Goal: Transaction & Acquisition: Download file/media

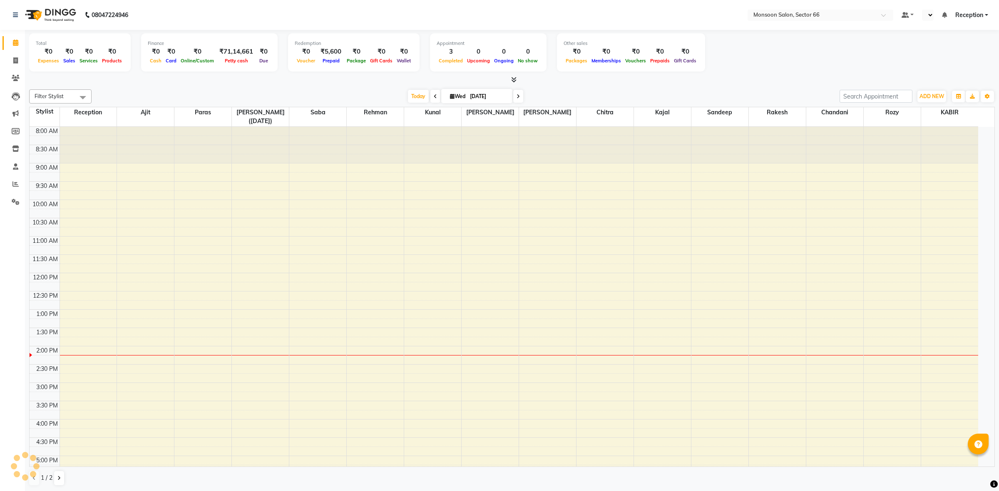
select select "en"
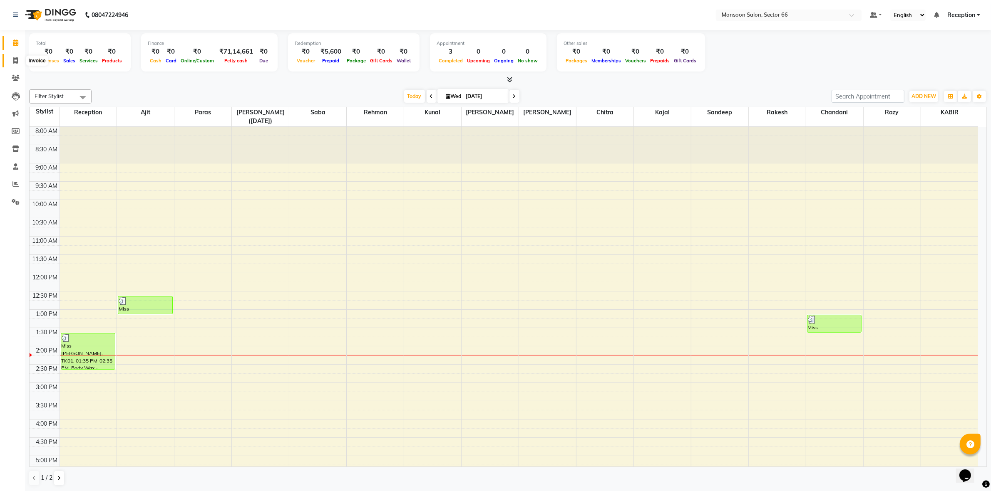
click at [12, 61] on span at bounding box center [15, 61] width 15 height 10
select select "service"
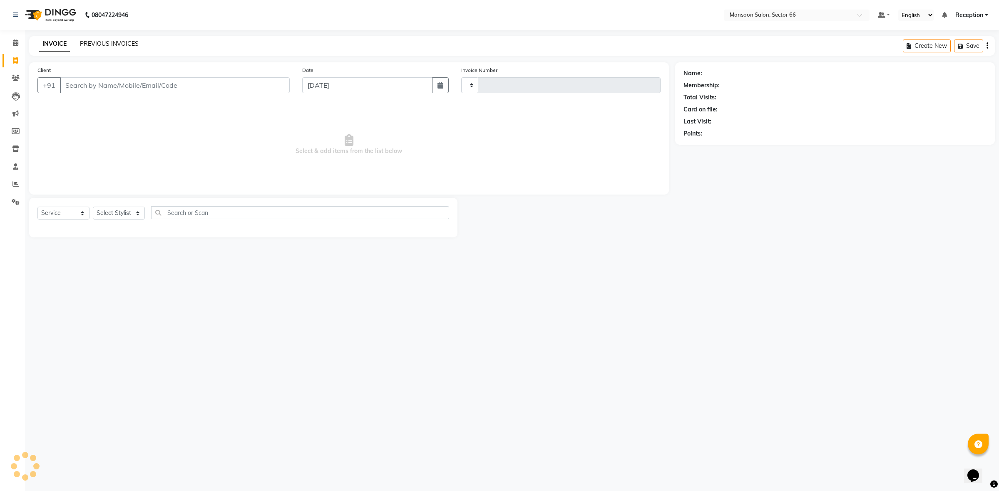
type input "1195"
select select "3741"
click at [18, 94] on icon at bounding box center [16, 96] width 8 height 8
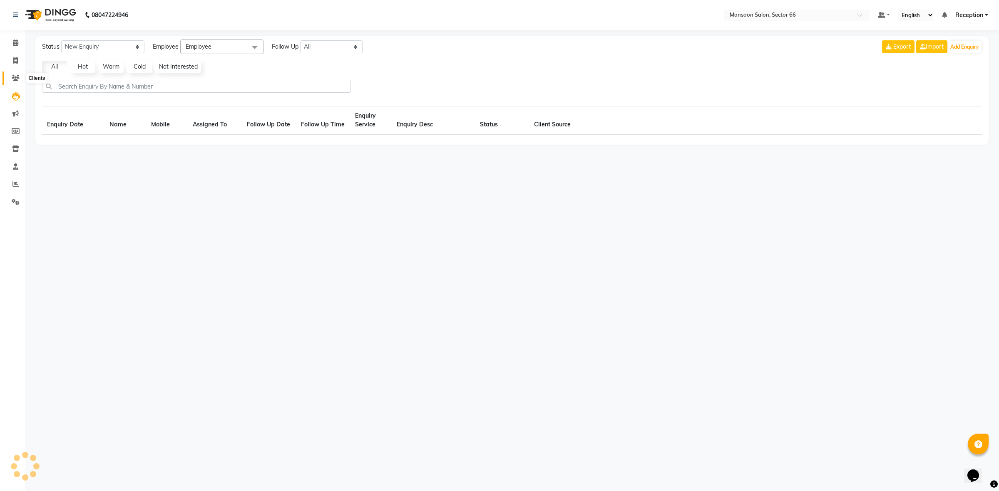
click at [13, 77] on icon at bounding box center [16, 78] width 8 height 6
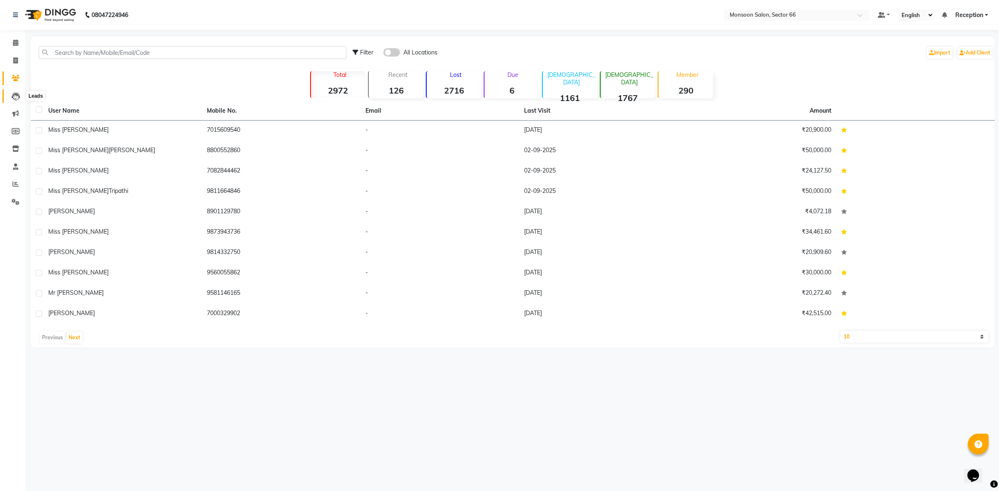
drag, startPoint x: 17, startPoint y: 96, endPoint x: 17, endPoint y: 101, distance: 5.4
click at [17, 97] on icon at bounding box center [16, 96] width 8 height 8
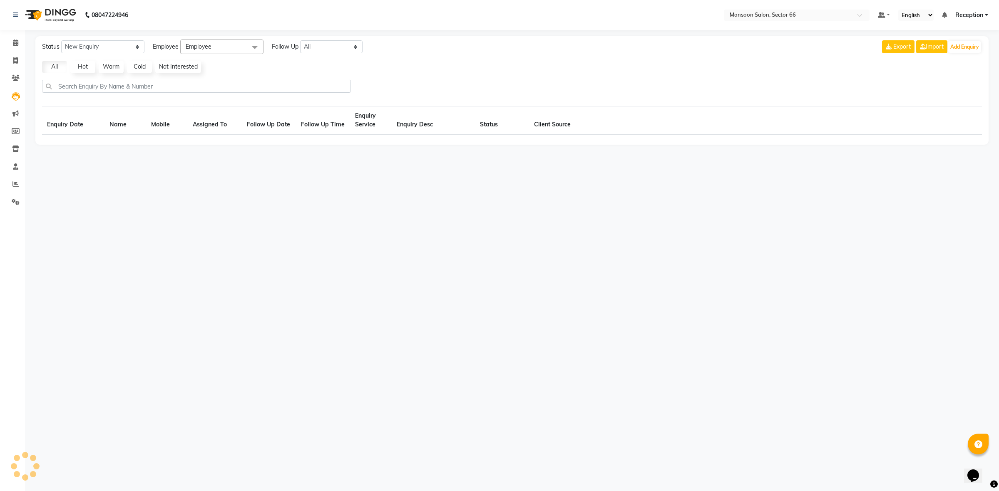
click at [12, 121] on li "Marketing" at bounding box center [12, 114] width 25 height 18
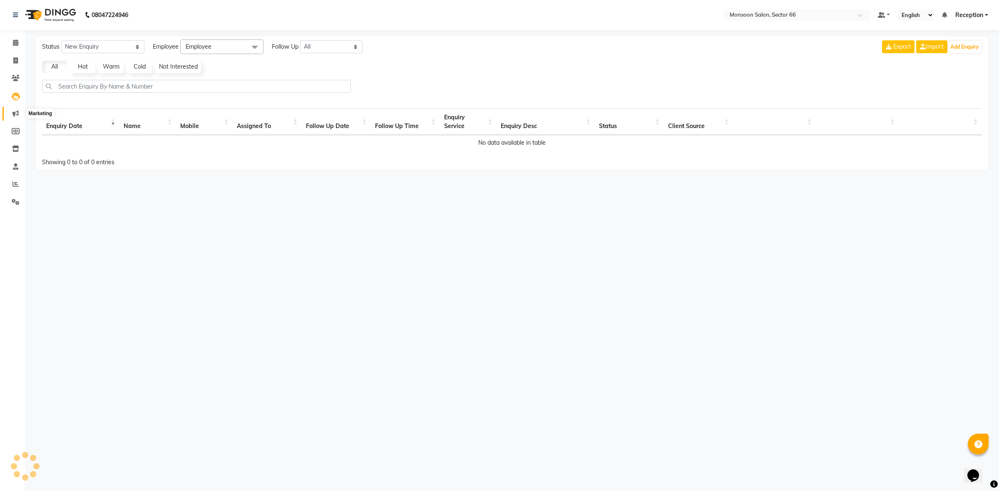
click at [13, 117] on span at bounding box center [15, 114] width 15 height 10
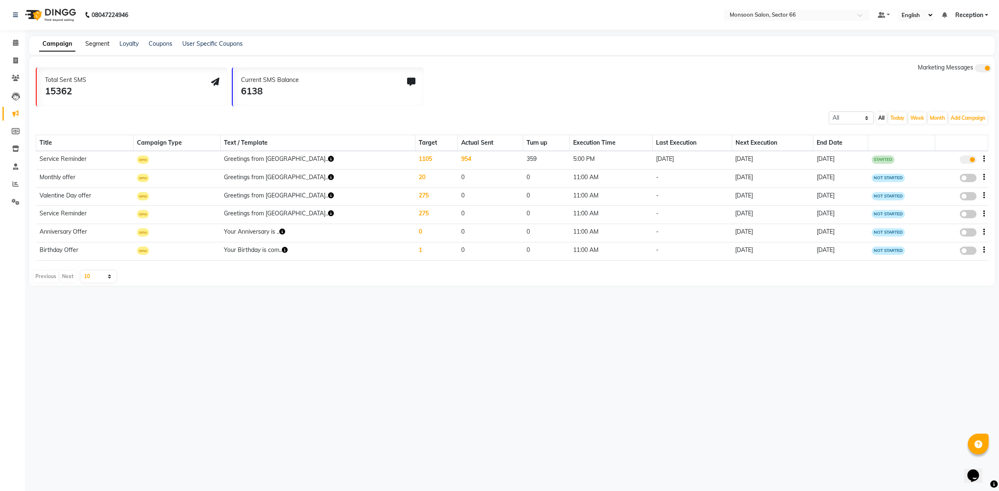
click at [92, 43] on link "Segment" at bounding box center [97, 43] width 24 height 7
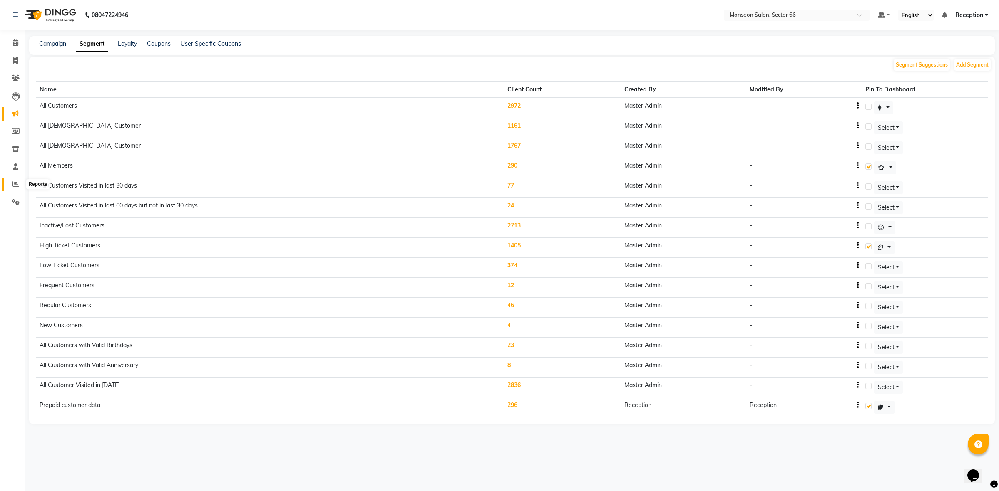
click at [16, 183] on icon at bounding box center [15, 184] width 6 height 6
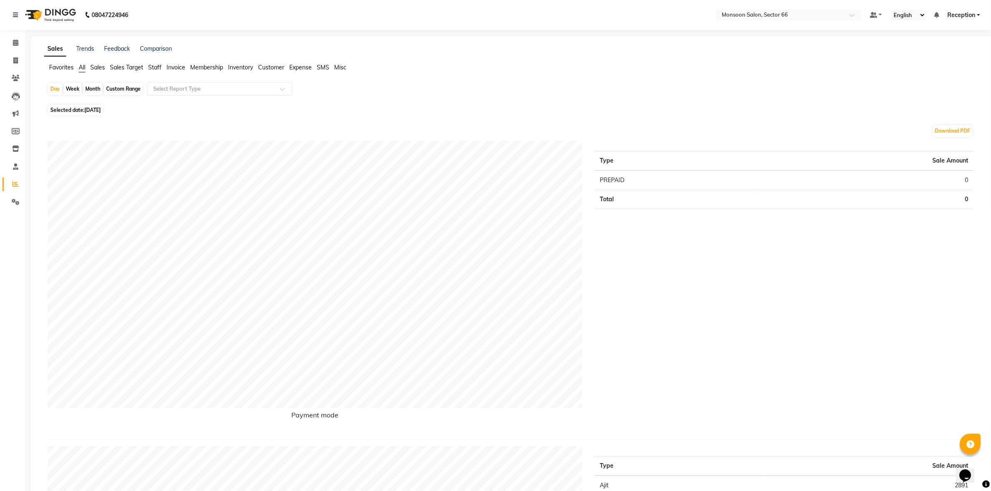
click at [211, 65] on span "Membership" at bounding box center [206, 67] width 33 height 7
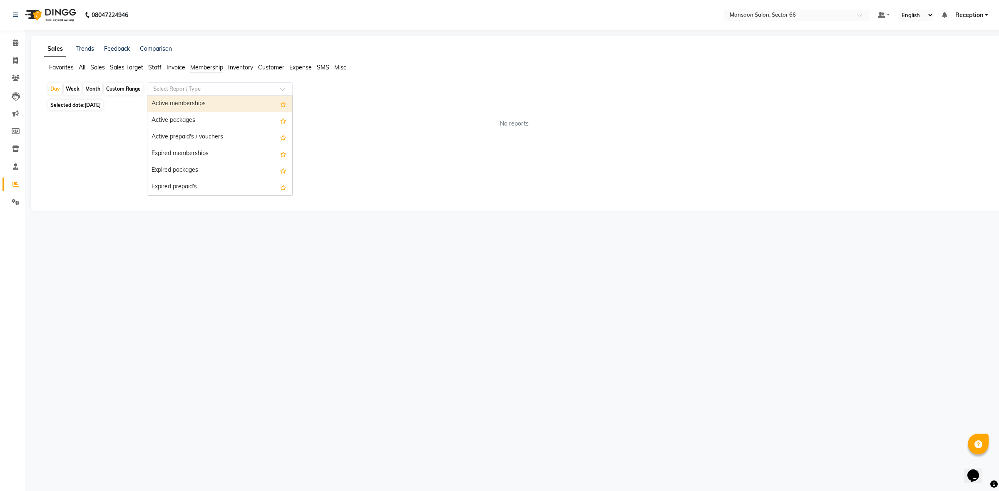
click at [197, 90] on input "text" at bounding box center [211, 89] width 120 height 8
click at [189, 102] on div "Active memberships" at bounding box center [219, 104] width 145 height 17
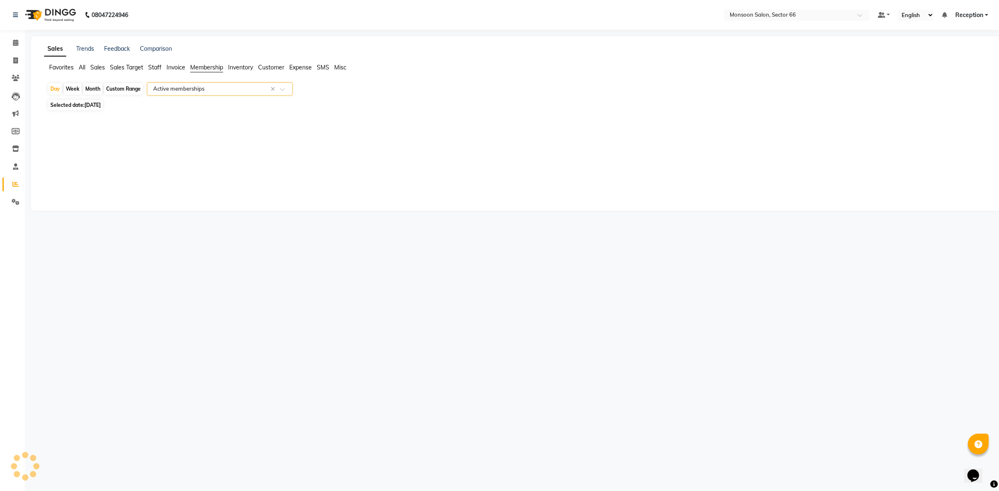
select select "full_report"
select select "csv"
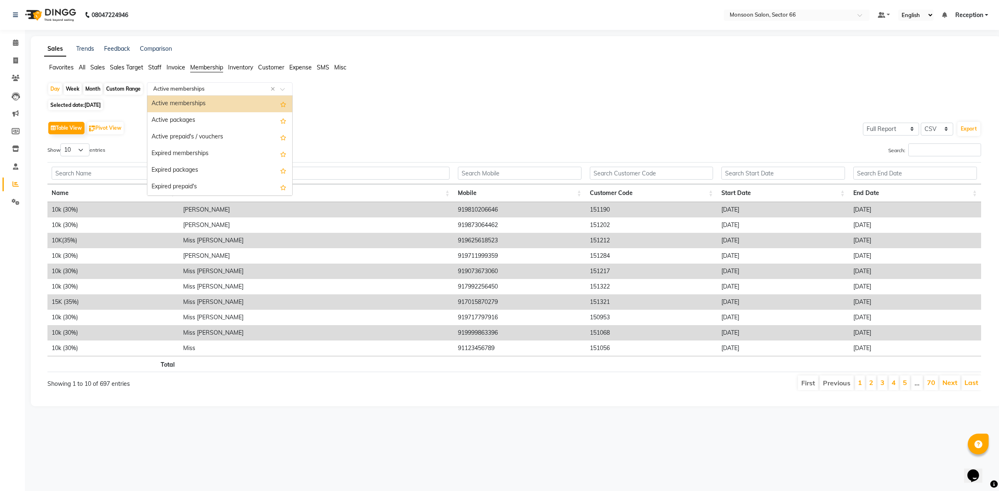
click at [176, 90] on input "text" at bounding box center [211, 89] width 120 height 8
click at [203, 138] on div "Active prepaid's / vouchers" at bounding box center [219, 137] width 145 height 17
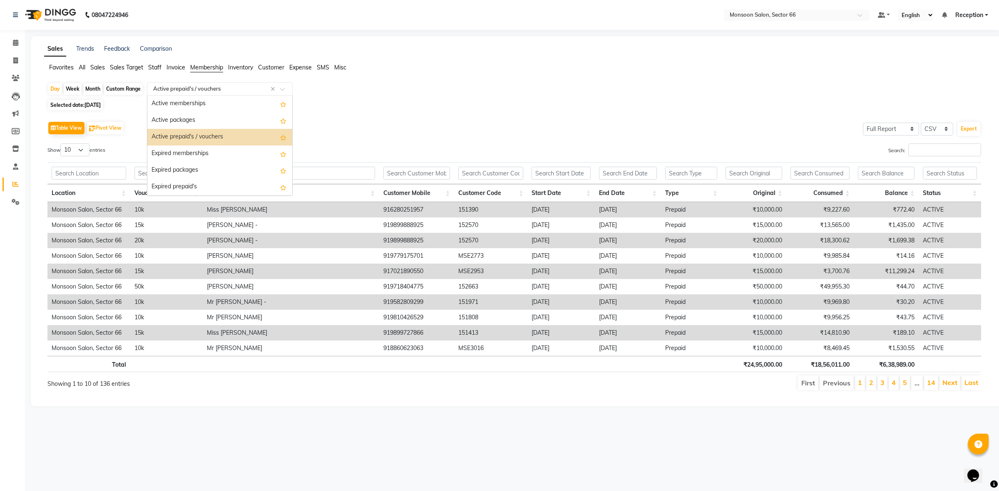
click at [180, 92] on input "text" at bounding box center [211, 89] width 120 height 8
click at [188, 155] on div "Expired memberships" at bounding box center [219, 154] width 145 height 17
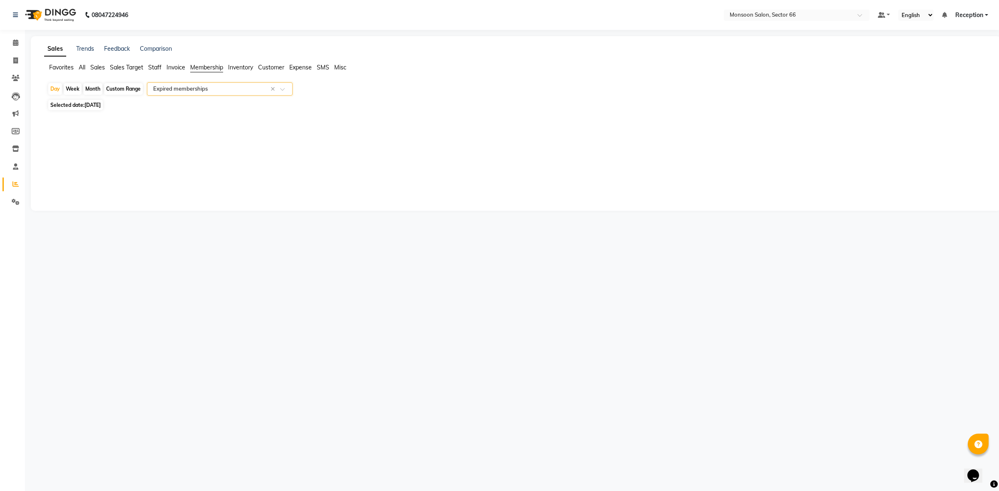
click at [229, 84] on div "Select Report Type × Expired memberships ×" at bounding box center [220, 88] width 146 height 13
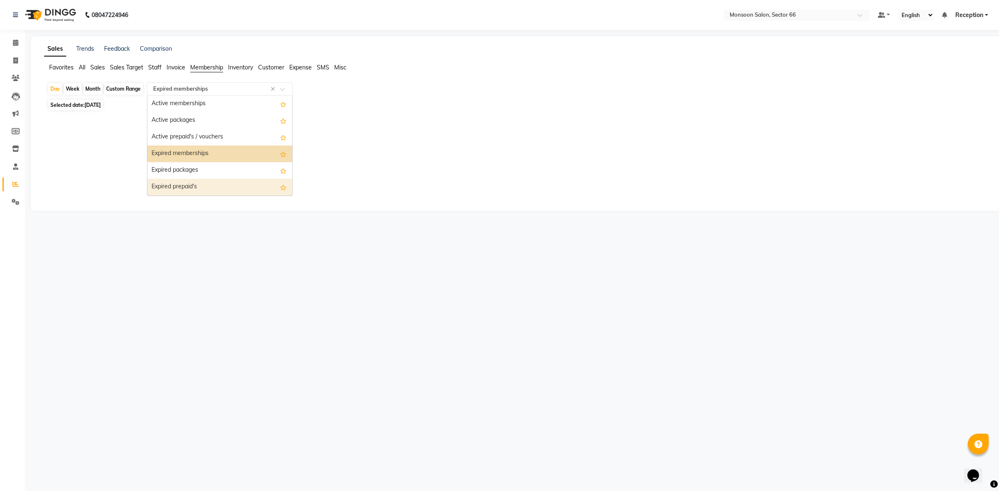
click at [194, 186] on div "Expired prepaid's" at bounding box center [219, 187] width 145 height 17
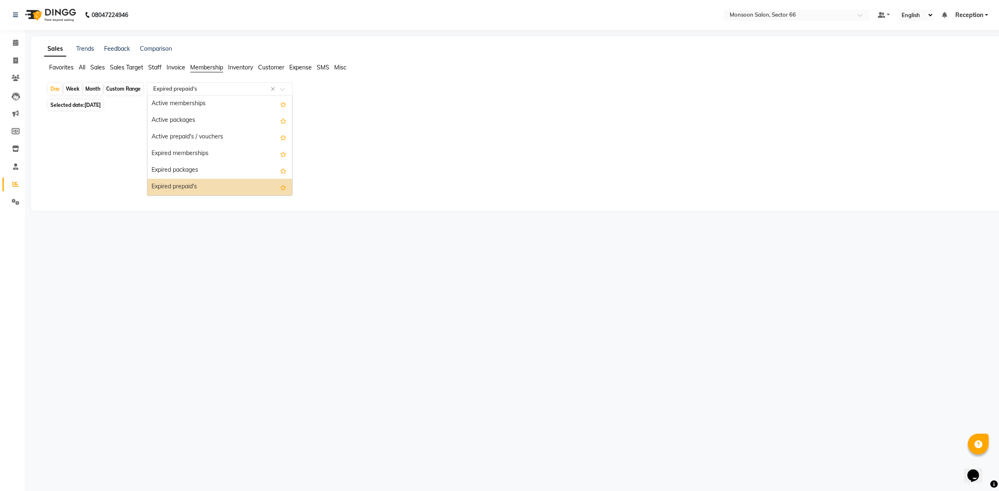
click at [185, 93] on input "text" at bounding box center [211, 89] width 120 height 8
click at [186, 104] on div "Active memberships" at bounding box center [219, 104] width 145 height 17
select select "full_report"
select select "csv"
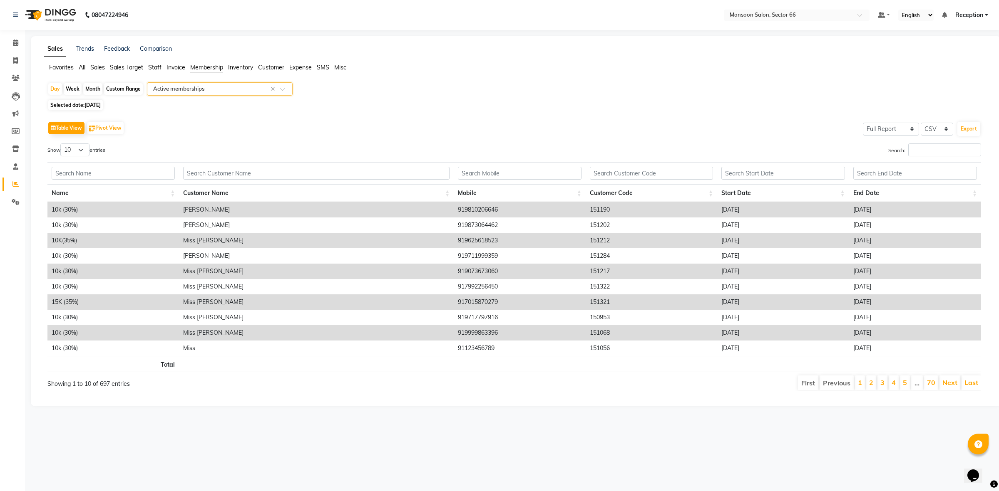
click at [879, 385] on li "3" at bounding box center [882, 383] width 10 height 15
click at [949, 386] on link "Next" at bounding box center [949, 383] width 15 height 8
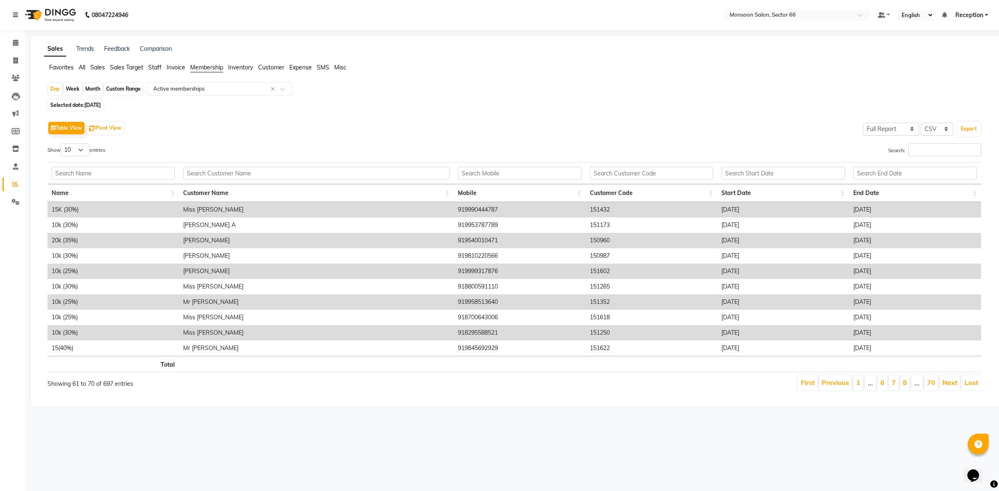
click at [949, 386] on link "Next" at bounding box center [949, 383] width 15 height 8
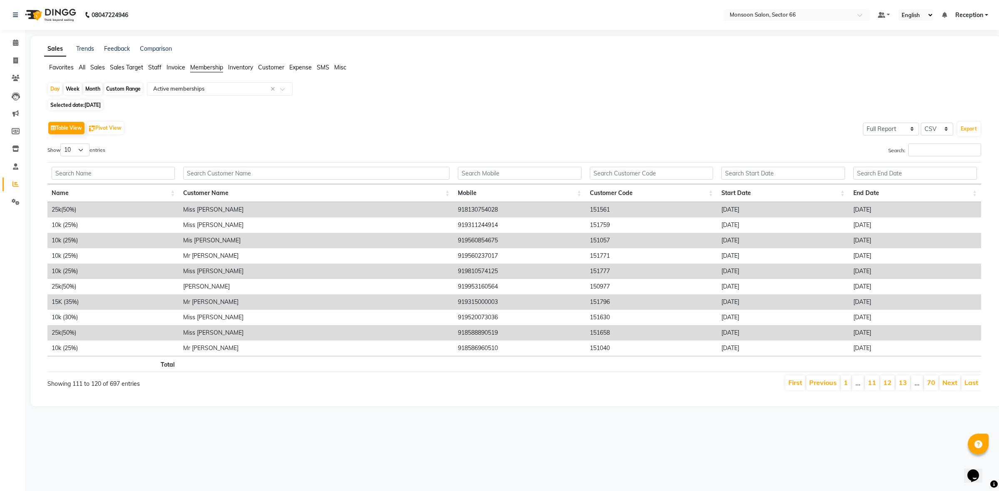
click at [949, 386] on link "Next" at bounding box center [949, 383] width 15 height 8
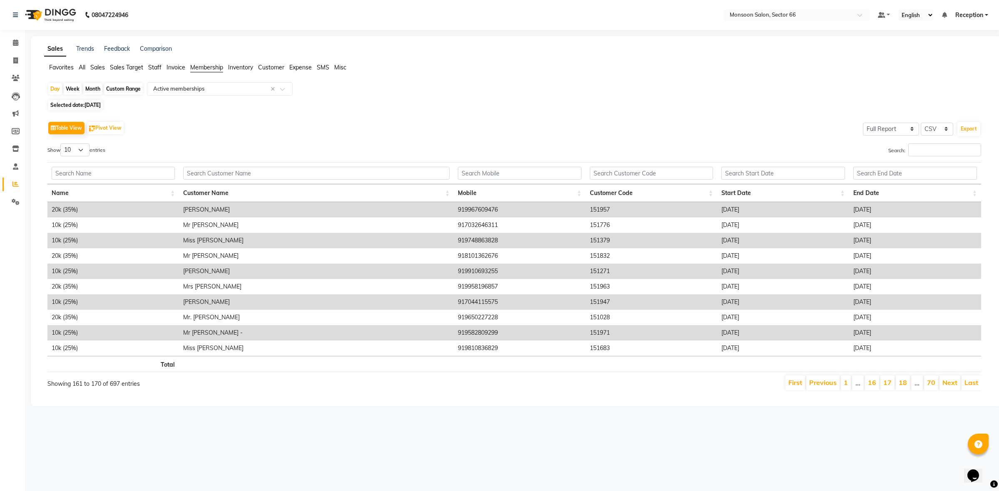
click at [949, 386] on link "Next" at bounding box center [949, 383] width 15 height 8
click at [902, 385] on link "22" at bounding box center [902, 383] width 8 height 8
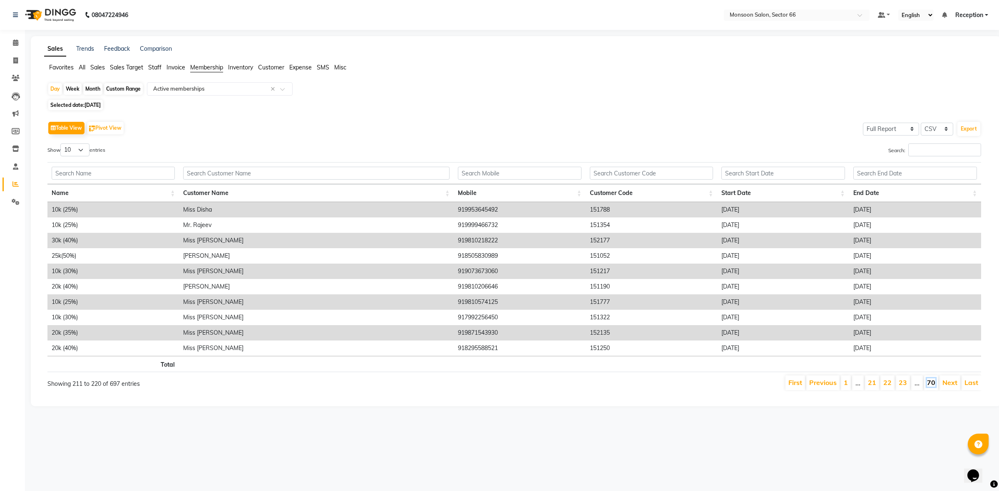
click at [929, 385] on link "70" at bounding box center [931, 383] width 8 height 8
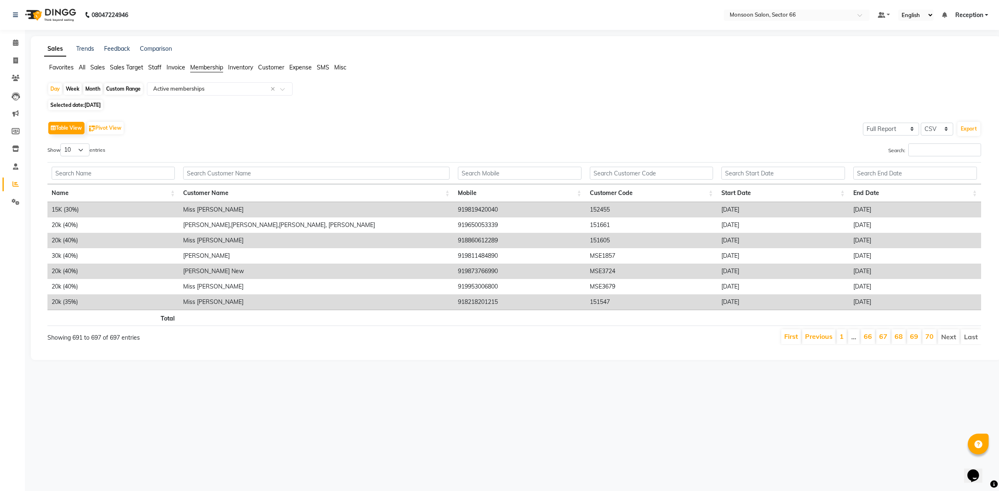
click at [967, 341] on li "Last" at bounding box center [970, 337] width 20 height 15
click at [947, 340] on li "Next" at bounding box center [948, 337] width 22 height 15
click at [944, 340] on li "Next" at bounding box center [948, 337] width 22 height 15
click at [962, 128] on button "Export" at bounding box center [968, 129] width 23 height 14
